Goal: Task Accomplishment & Management: Manage account settings

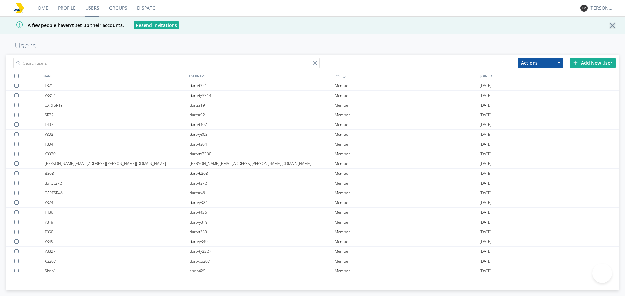
click at [72, 62] on input "text" at bounding box center [166, 63] width 306 height 10
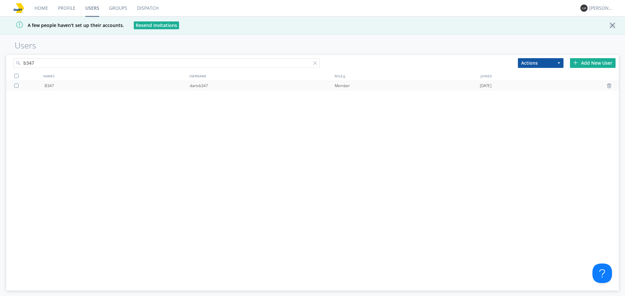
type input "b347"
click at [194, 81] on div "dartvb347" at bounding box center [262, 86] width 145 height 10
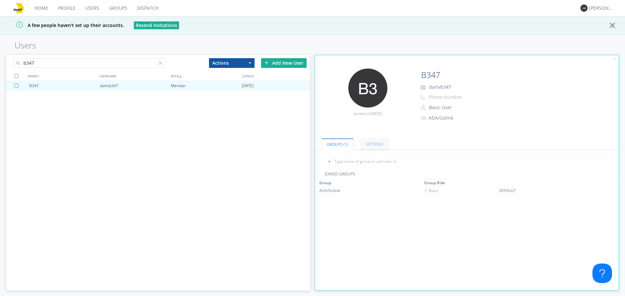
click at [371, 143] on link "Settings" at bounding box center [375, 144] width 28 height 11
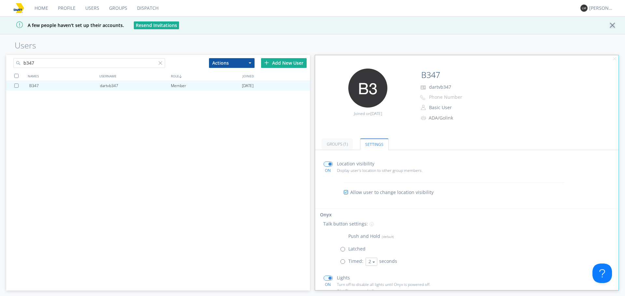
scroll to position [74, 0]
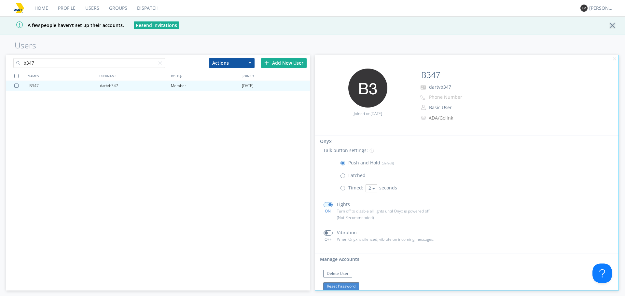
click at [341, 285] on button "Reset Password" at bounding box center [341, 287] width 36 height 8
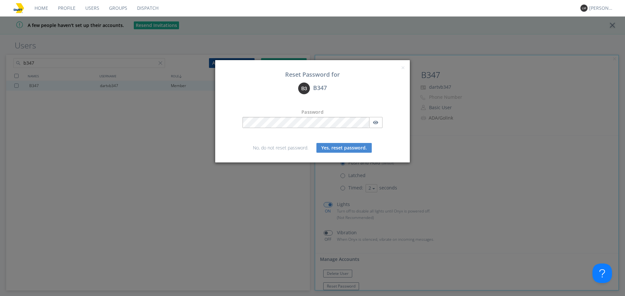
click at [213, 134] on div "× Close Reset Password for B347 Password No, do not reset password. Yes, reset …" at bounding box center [312, 148] width 625 height 296
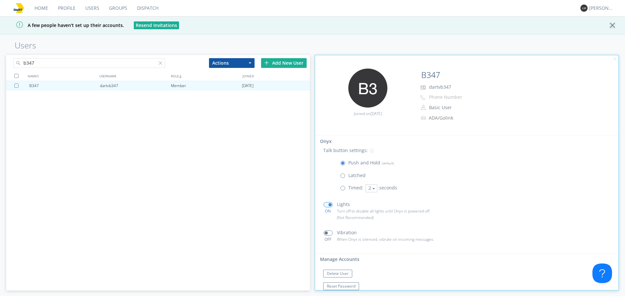
scroll to position [74, 0]
click at [342, 291] on div "b347 Actions Add to Group Delete User Edit Settings Export Users Add New User N…" at bounding box center [312, 174] width 625 height 243
click at [340, 286] on button "Reset Password" at bounding box center [341, 286] width 36 height 8
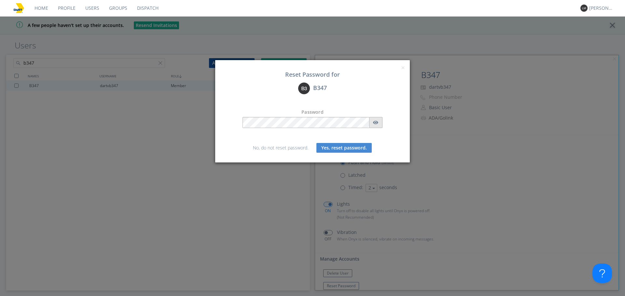
click at [376, 120] on icon "button" at bounding box center [375, 122] width 5 height 5
click at [342, 149] on button "Yes, reset password." at bounding box center [343, 148] width 55 height 10
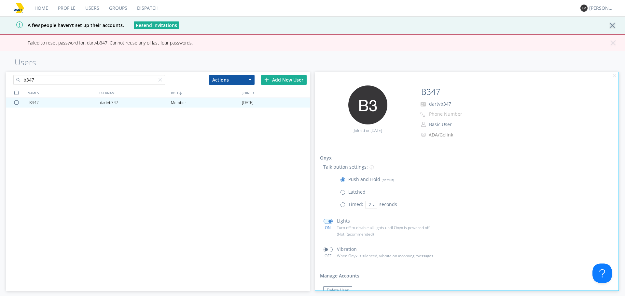
scroll to position [90, 0]
